Goal: Information Seeking & Learning: Learn about a topic

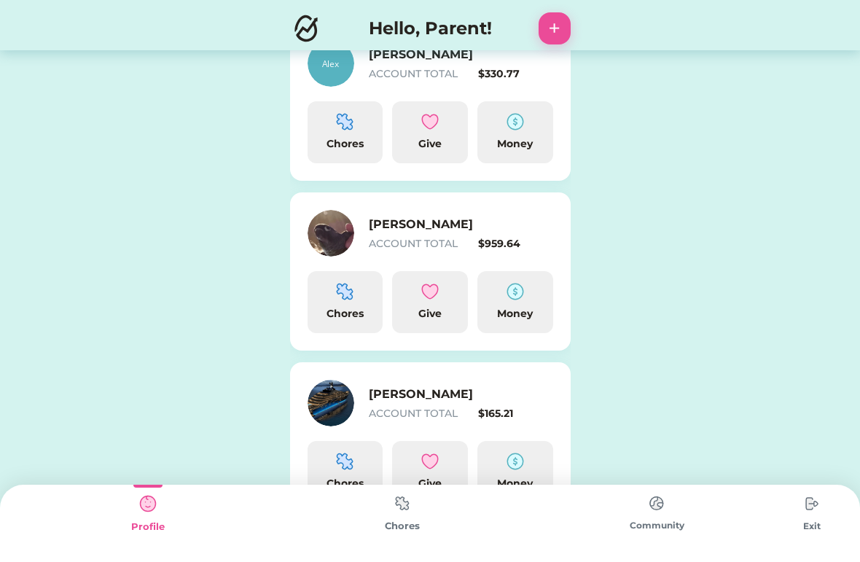
scroll to position [130, 0]
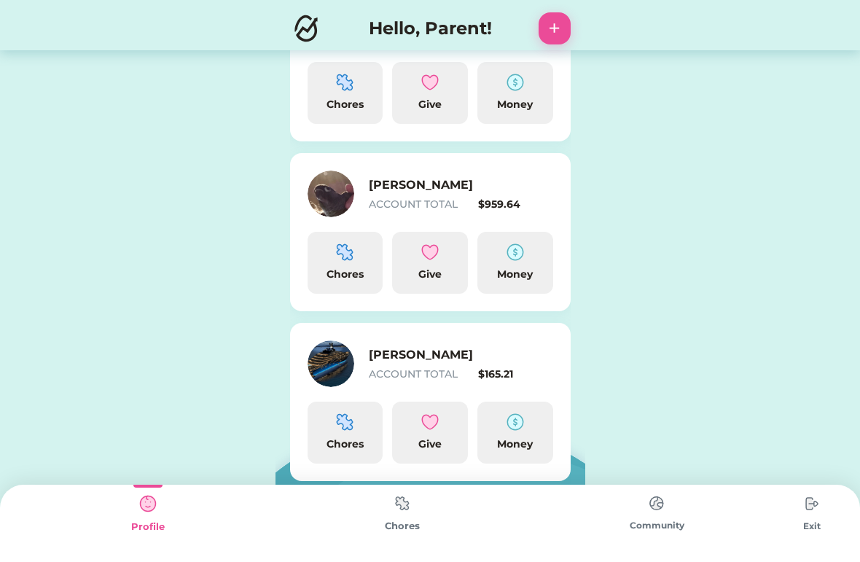
click at [347, 430] on img at bounding box center [345, 422] width 18 height 18
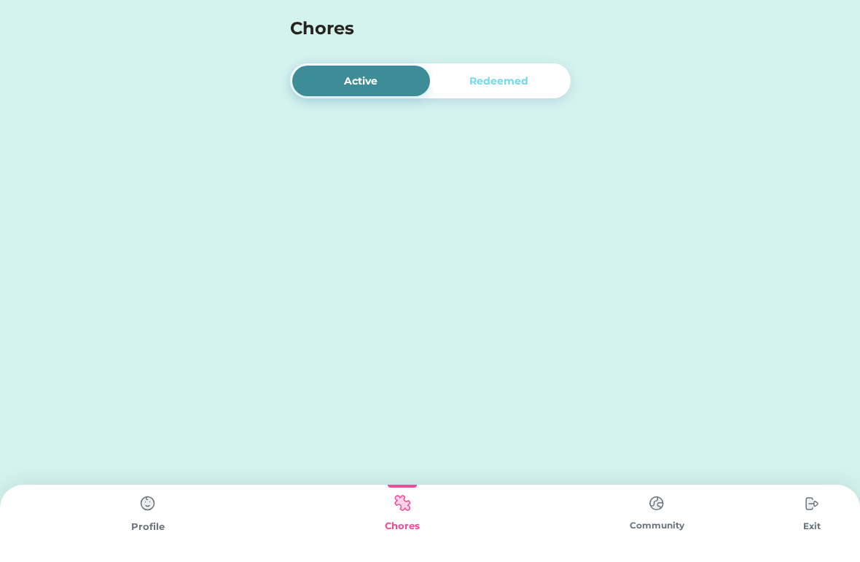
click at [346, 440] on div "Active Redeemed Switch to Child Mode Alex ACCOUNT TOTAL $330.77 Chores Give Mon…" at bounding box center [430, 281] width 860 height 562
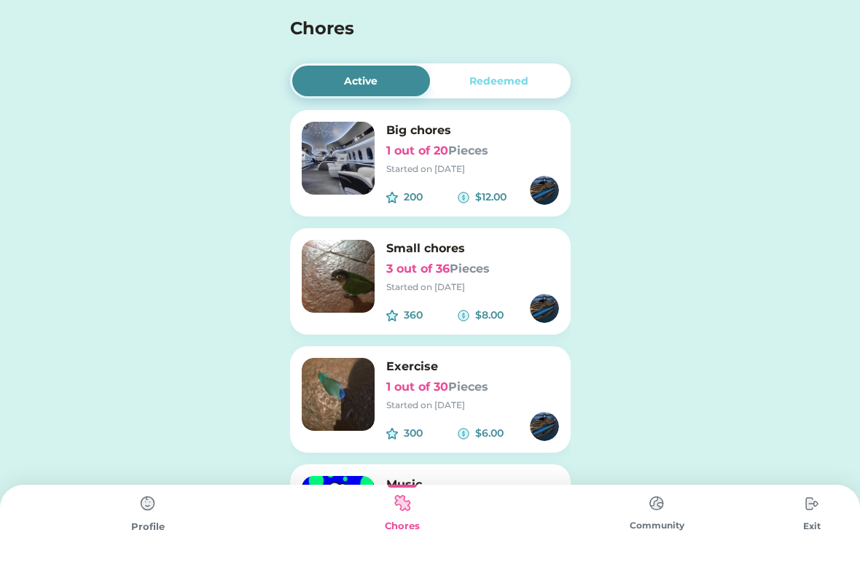
click at [333, 147] on img at bounding box center [338, 158] width 73 height 73
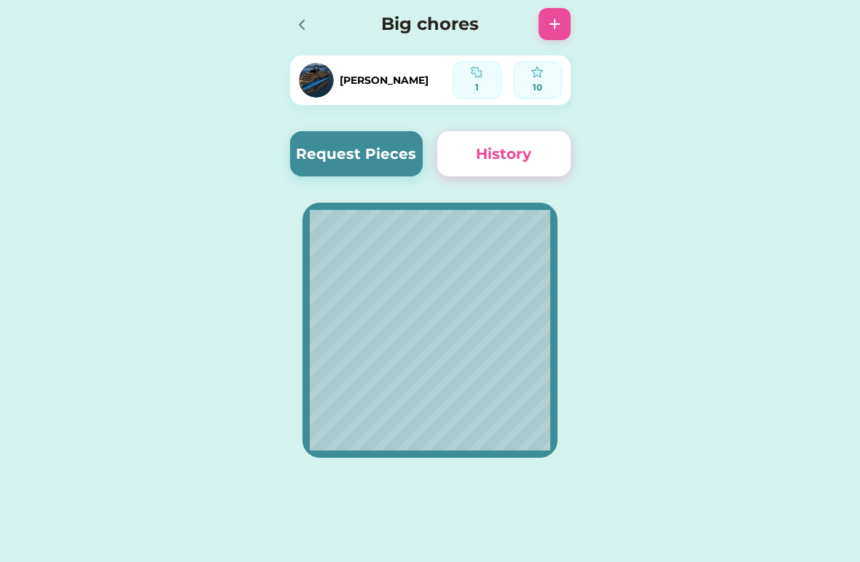
click at [314, 18] on div at bounding box center [306, 24] width 32 height 32
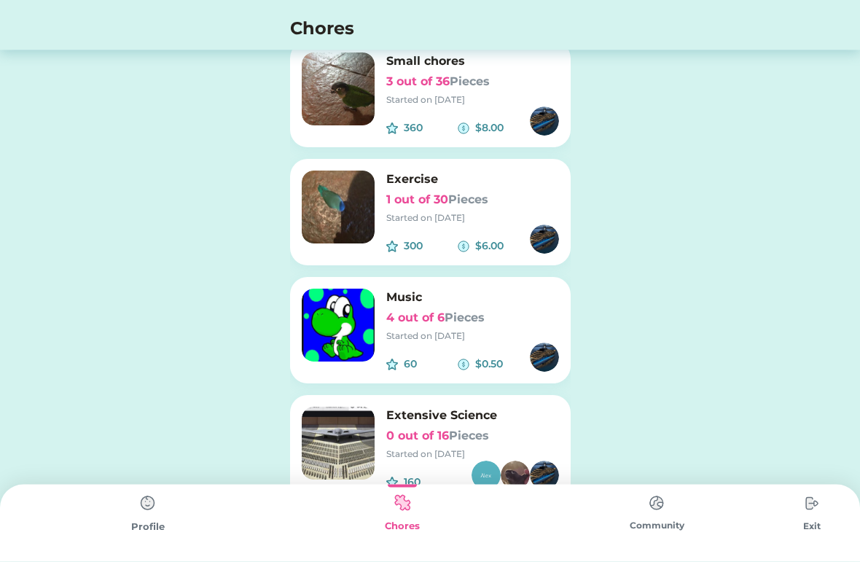
scroll to position [208, 0]
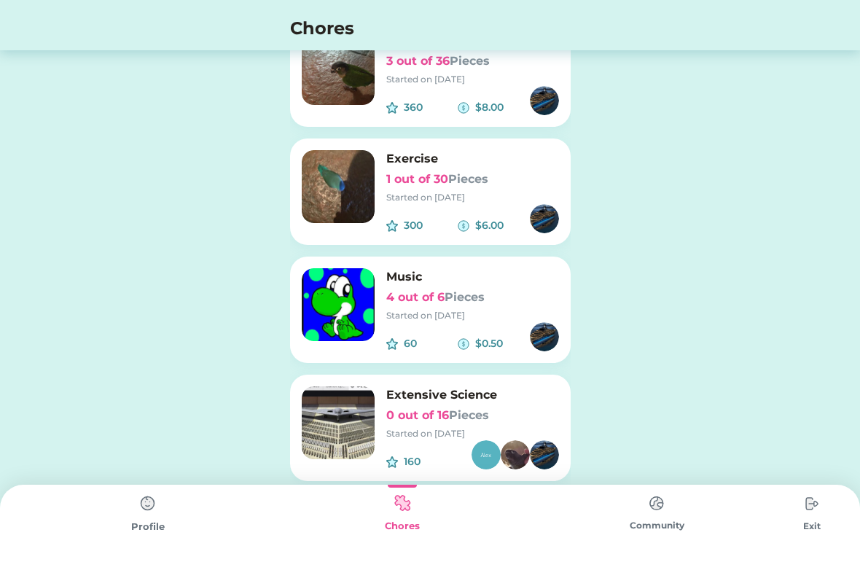
click at [653, 511] on img at bounding box center [656, 503] width 29 height 28
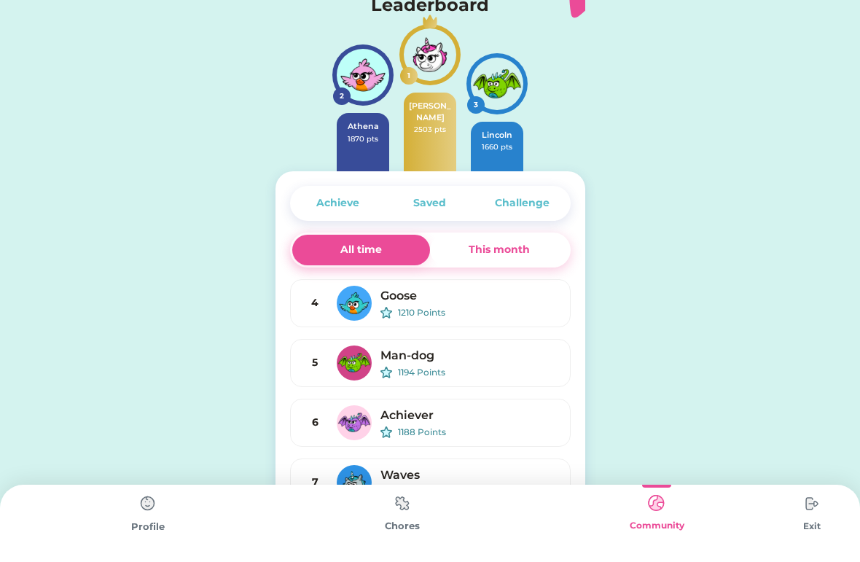
click at [798, 518] on img at bounding box center [812, 503] width 29 height 29
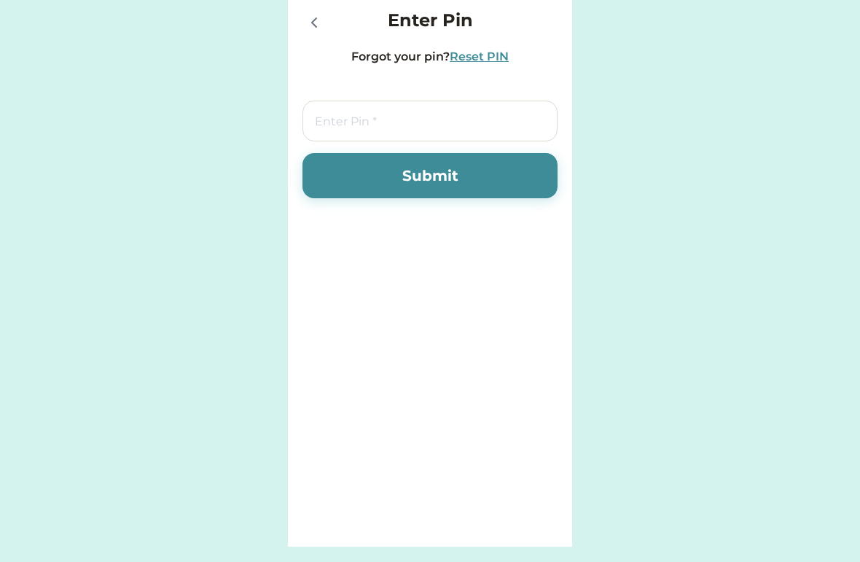
click at [306, 21] on icon at bounding box center [315, 23] width 18 height 18
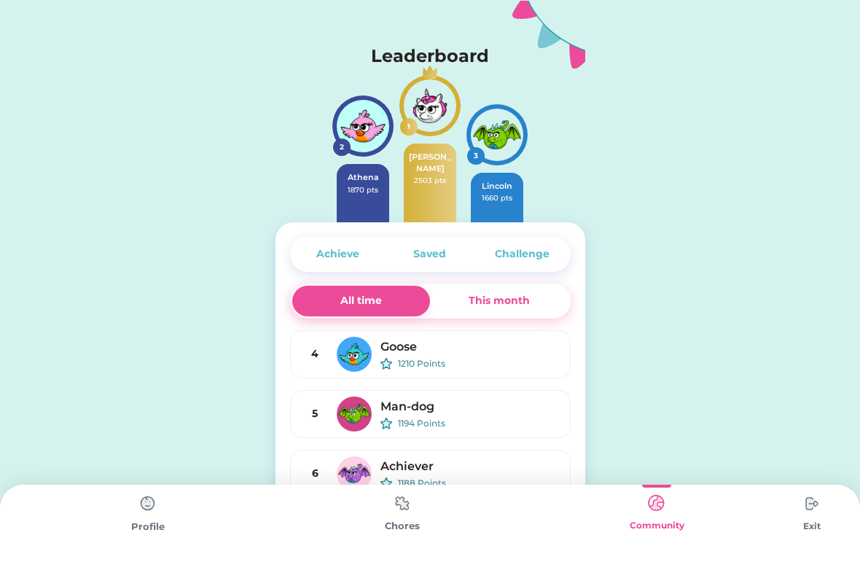
scroll to position [56, 0]
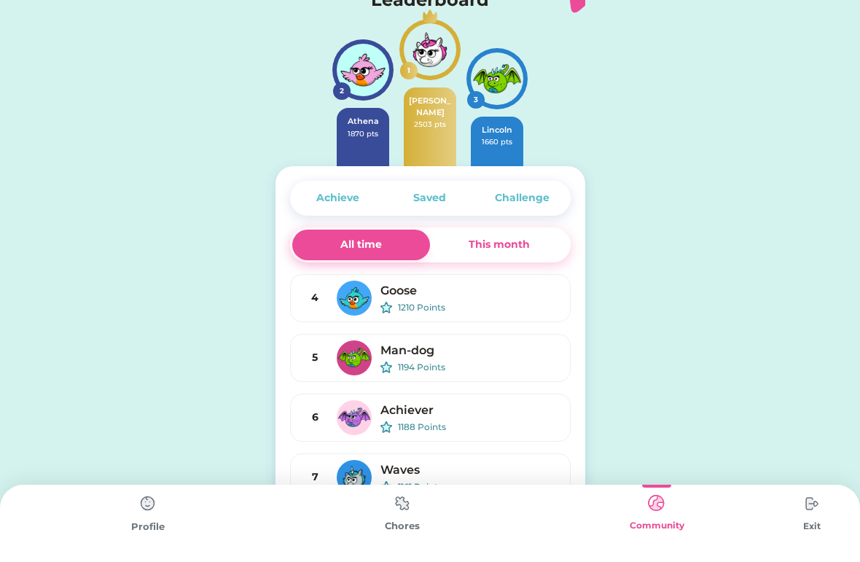
click at [387, 534] on div "Chores" at bounding box center [402, 526] width 254 height 15
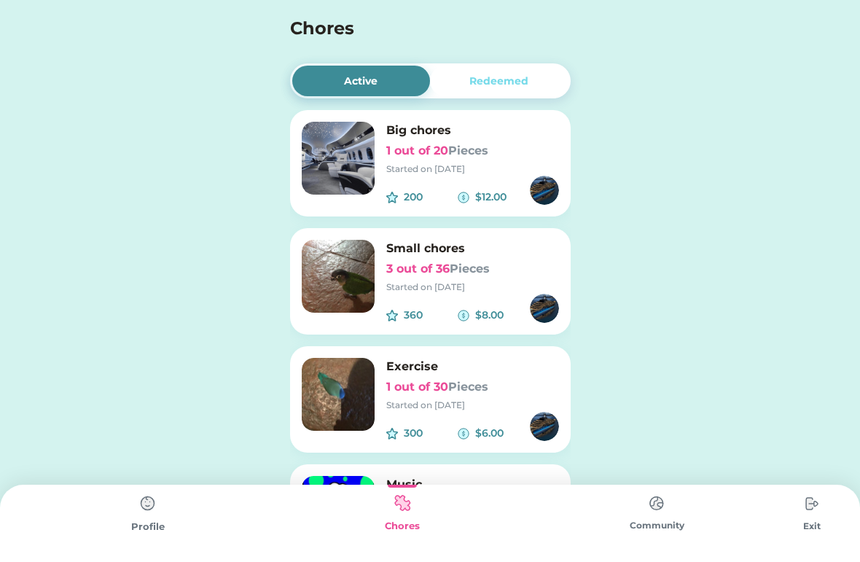
click at [144, 518] on img at bounding box center [147, 503] width 29 height 29
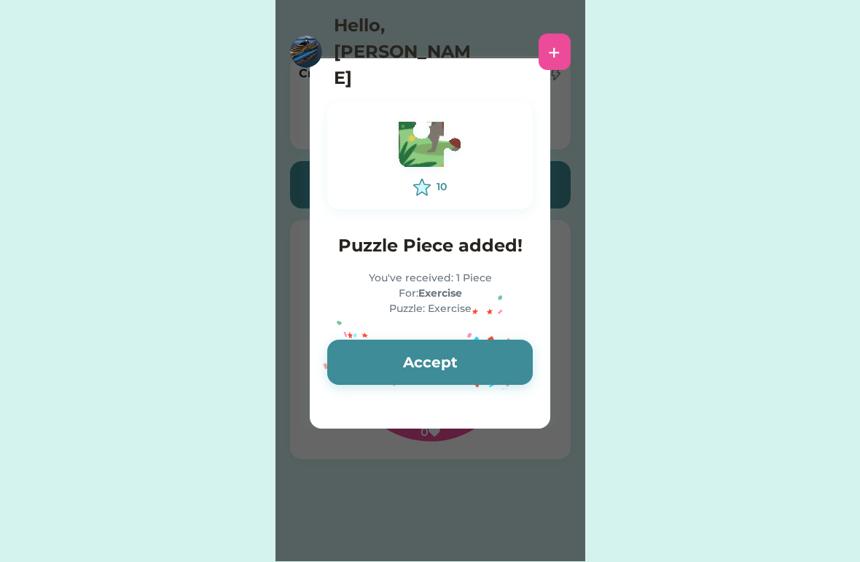
click at [372, 366] on button "Accept" at bounding box center [430, 362] width 206 height 45
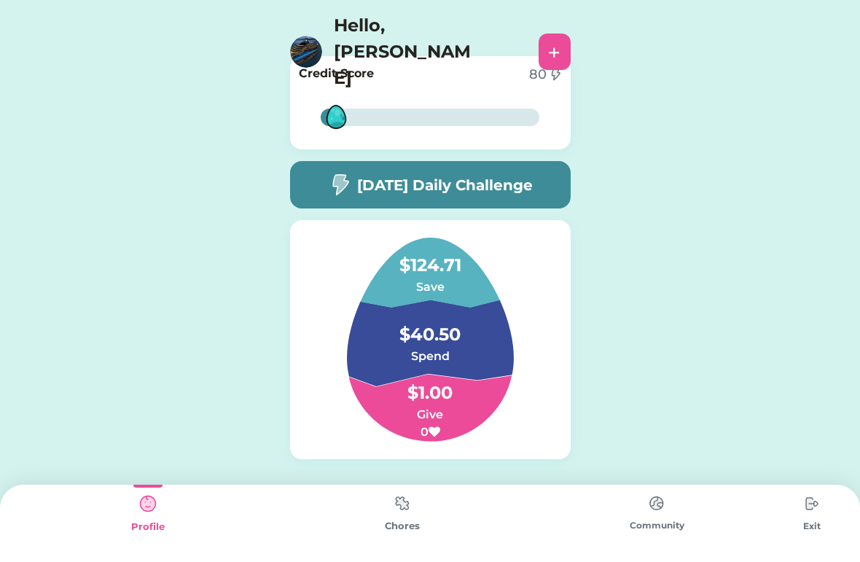
click at [376, 184] on h5 "[DATE] Daily Challenge" at bounding box center [445, 185] width 176 height 22
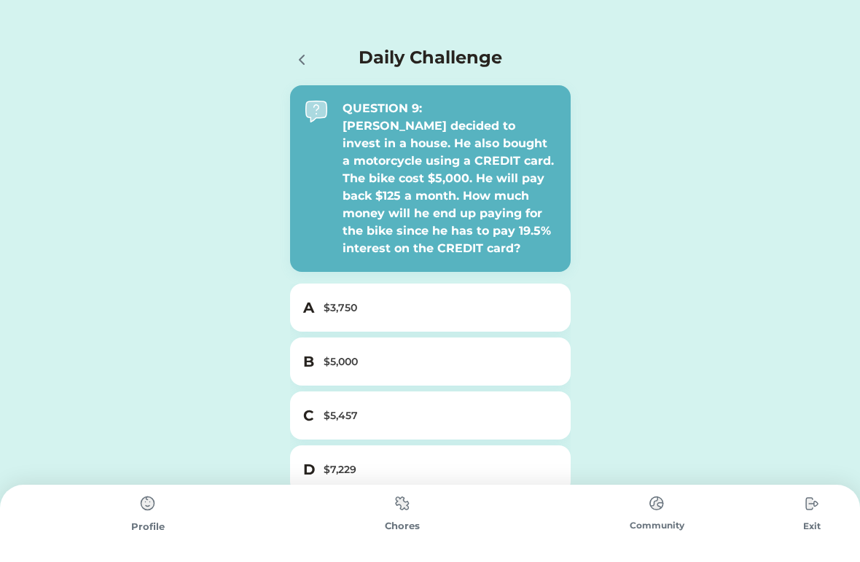
click at [314, 478] on h5 "D" at bounding box center [309, 470] width 12 height 22
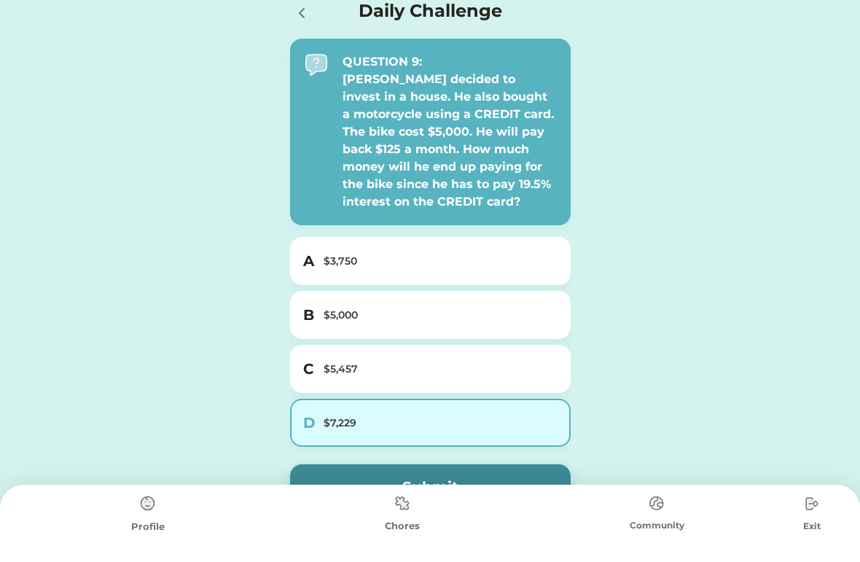
scroll to position [49, 0]
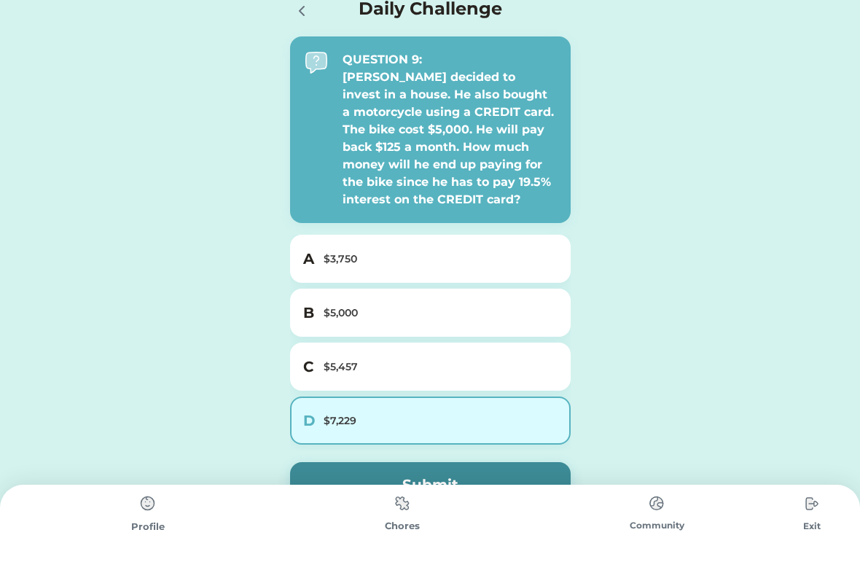
click at [316, 474] on button "Submit" at bounding box center [430, 484] width 281 height 45
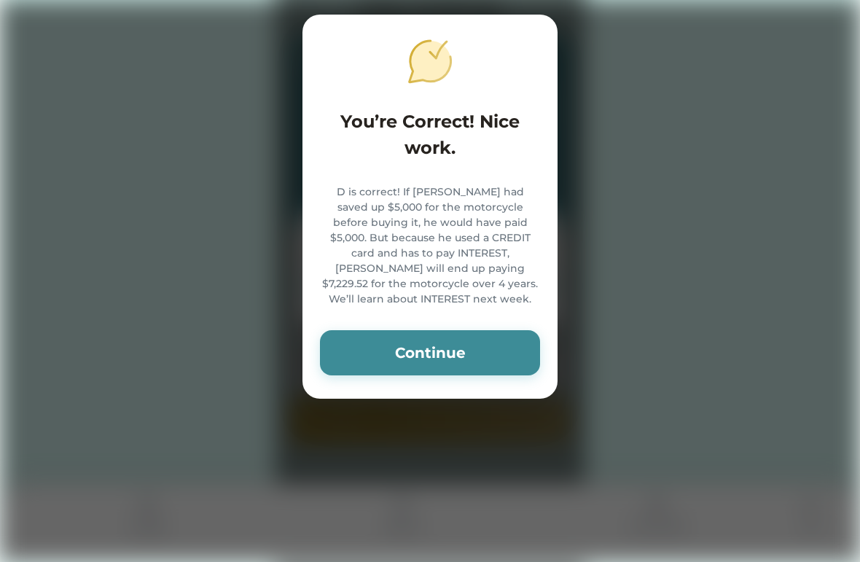
click at [389, 340] on button "Continue" at bounding box center [430, 352] width 220 height 45
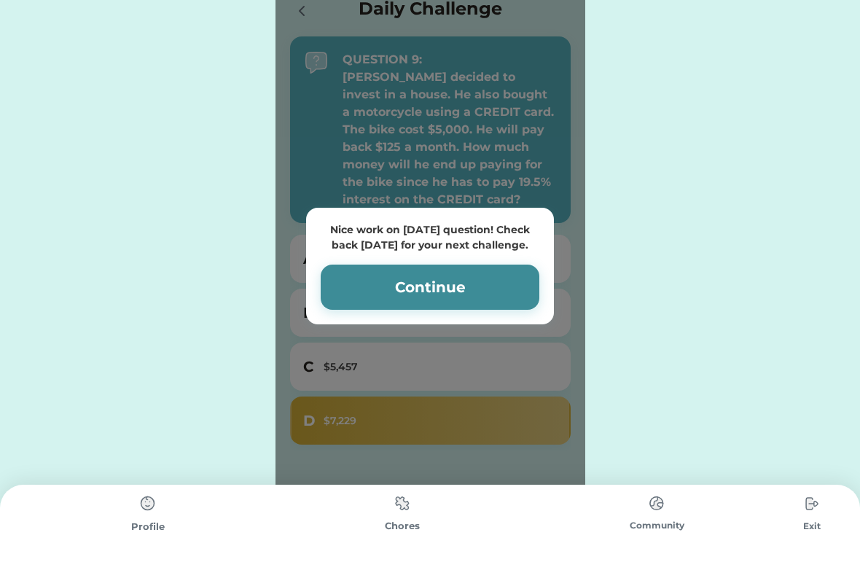
click at [359, 292] on button "Continue" at bounding box center [430, 287] width 219 height 45
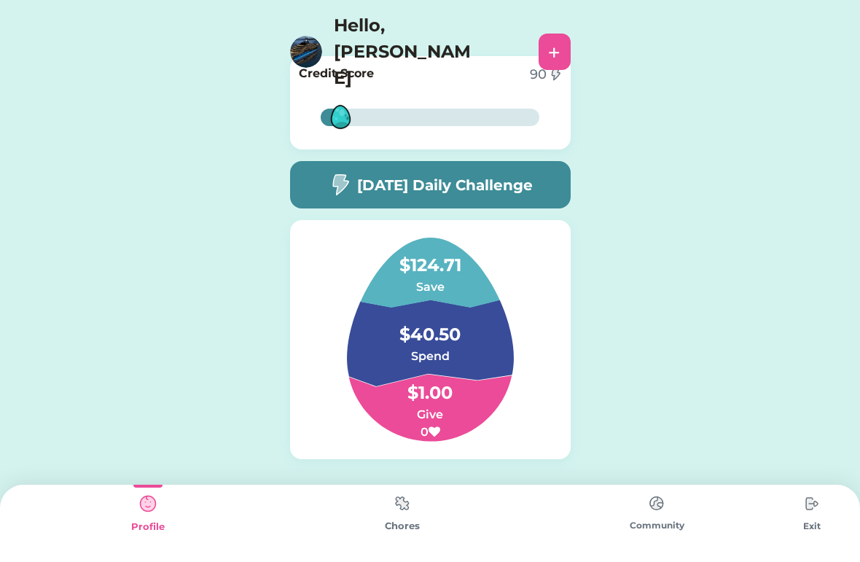
click at [314, 38] on img at bounding box center [306, 52] width 32 height 32
click at [405, 509] on img at bounding box center [402, 503] width 29 height 28
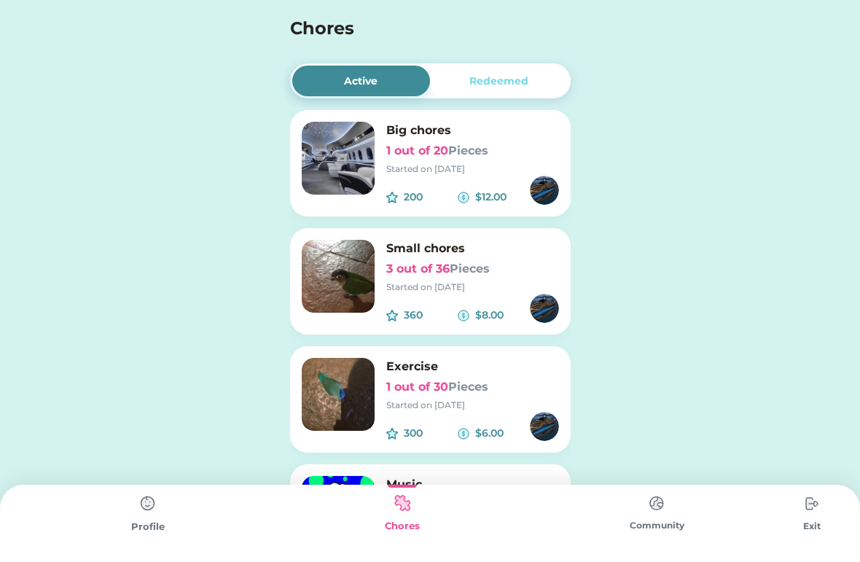
click at [147, 534] on div "Profile" at bounding box center [147, 527] width 254 height 15
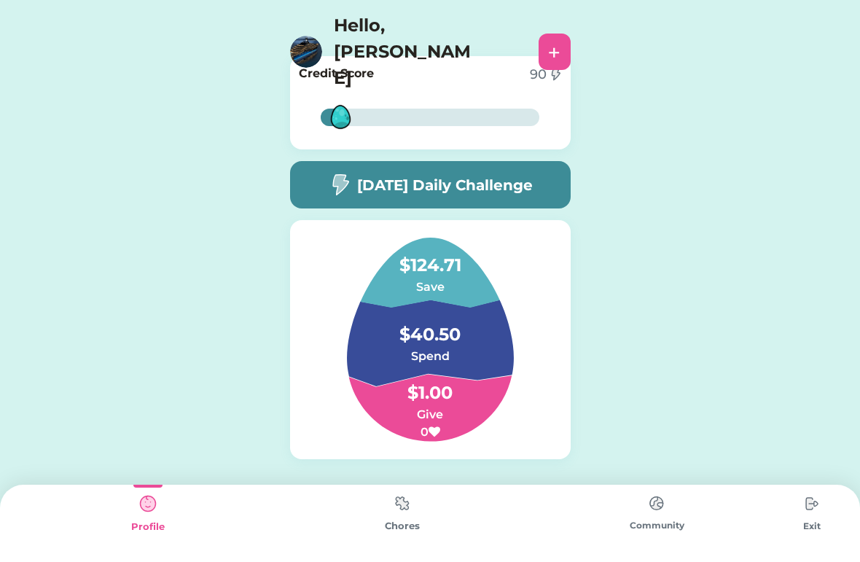
click at [308, 36] on img at bounding box center [306, 52] width 32 height 32
click at [548, 41] on div "+" at bounding box center [554, 52] width 12 height 22
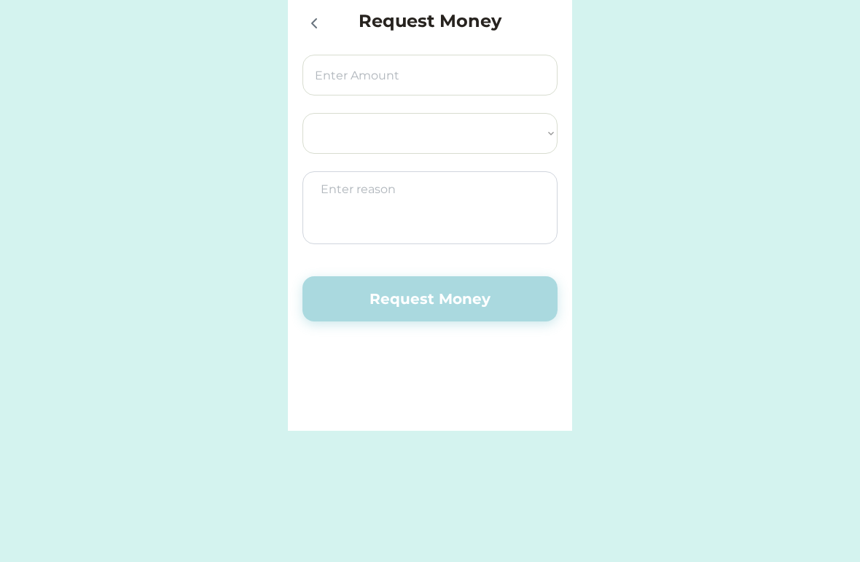
select select ""PLACEHOLDER_1427118222253""
click at [292, 10] on div "Request Money Select Account Spend Save Give Request Money" at bounding box center [430, 216] width 284 height 430
click at [316, 12] on div at bounding box center [314, 23] width 22 height 22
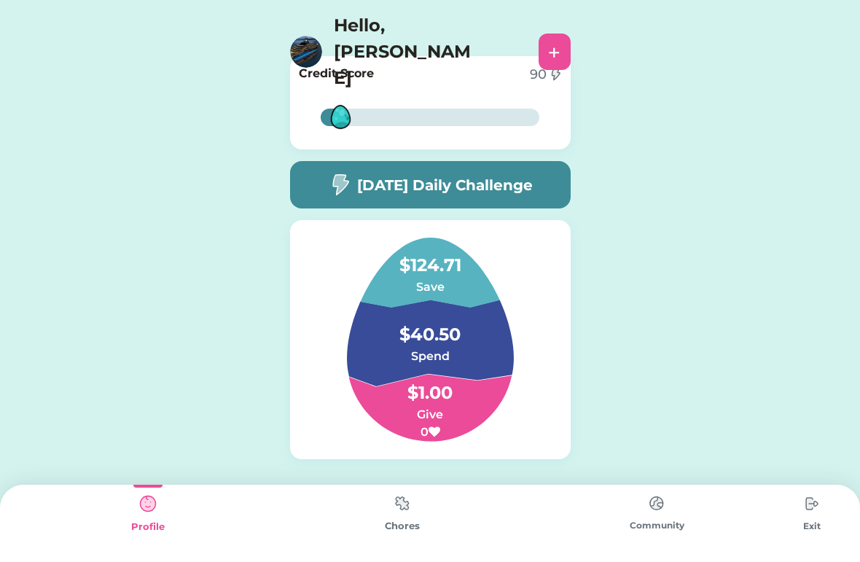
click at [718, 507] on div "Community" at bounding box center [657, 523] width 254 height 77
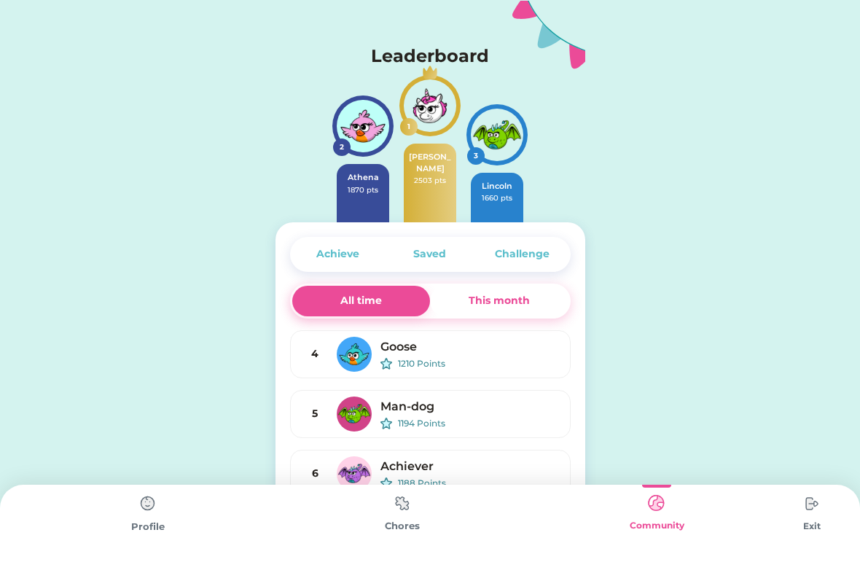
click at [655, 518] on img at bounding box center [656, 503] width 29 height 28
click at [426, 526] on div "Chores" at bounding box center [402, 523] width 254 height 77
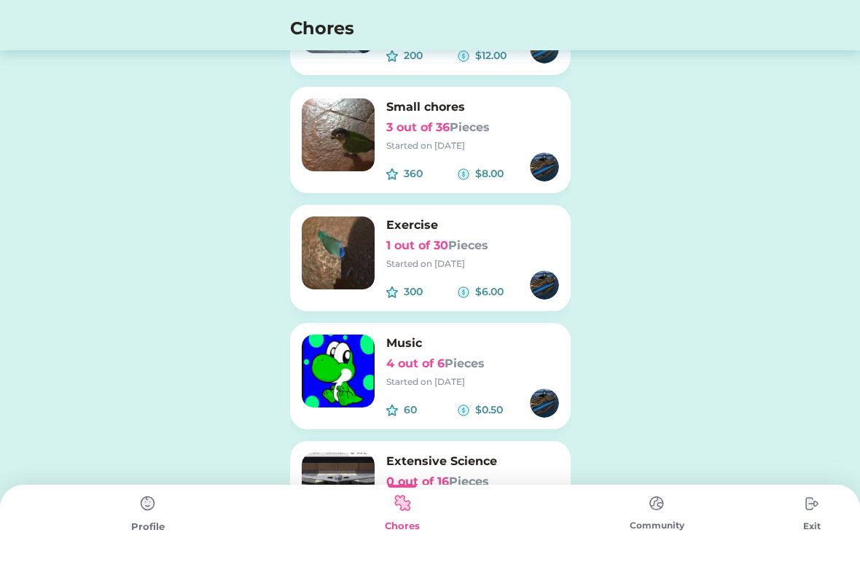
scroll to position [203, 0]
